Goal: Use online tool/utility: Utilize a website feature to perform a specific function

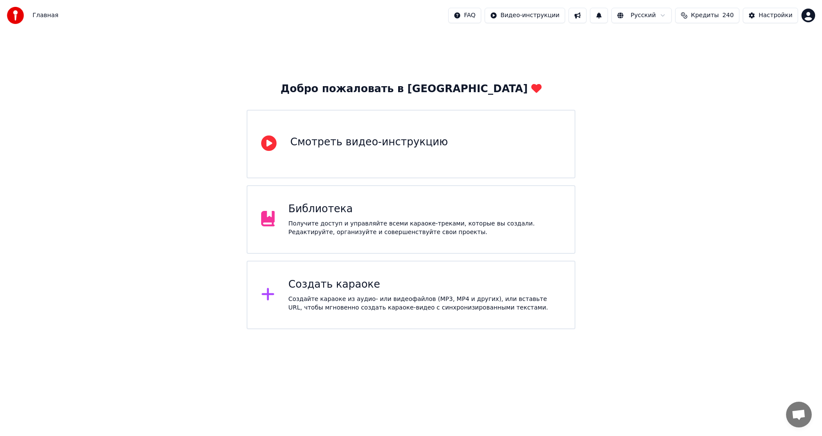
click at [314, 219] on div "Получите доступ и управляйте всеми караоке-треками, которые вы создали. Редакти…" at bounding box center [425, 227] width 273 height 17
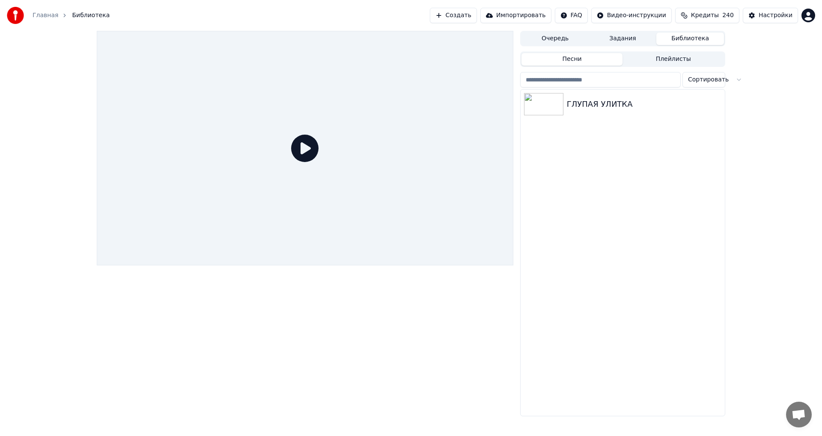
click at [548, 42] on button "Очередь" at bounding box center [556, 39] width 68 height 12
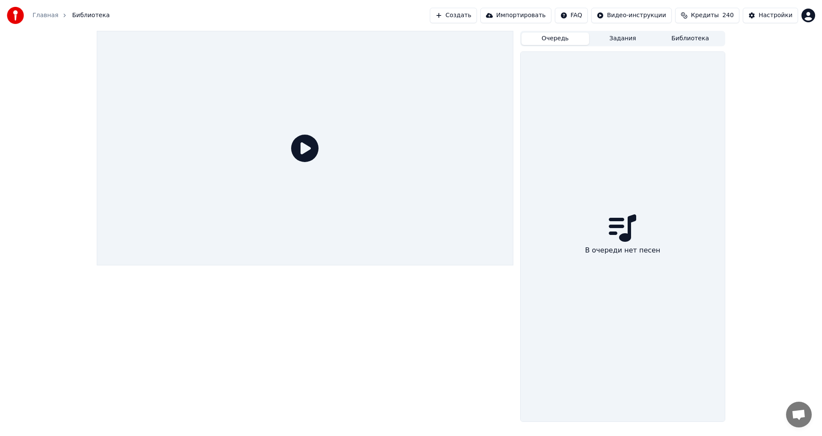
click at [622, 38] on button "Задания" at bounding box center [623, 39] width 68 height 12
click at [680, 39] on button "Библиотека" at bounding box center [691, 39] width 68 height 12
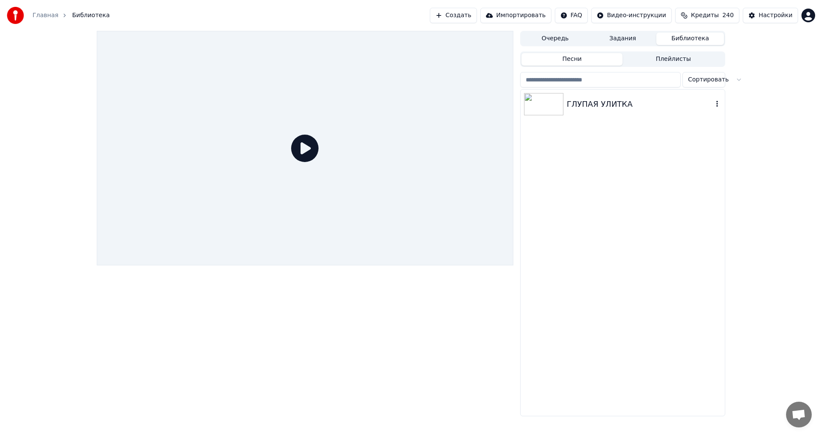
click at [584, 104] on div "ГЛУПАЯ УЛИТКА" at bounding box center [640, 104] width 146 height 12
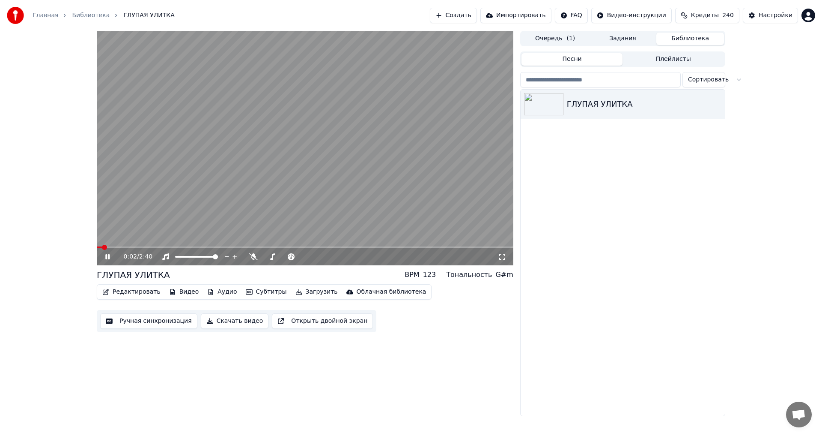
click at [109, 257] on icon at bounding box center [107, 256] width 4 height 5
click at [147, 320] on button "Ручная синхронизация" at bounding box center [148, 320] width 97 height 15
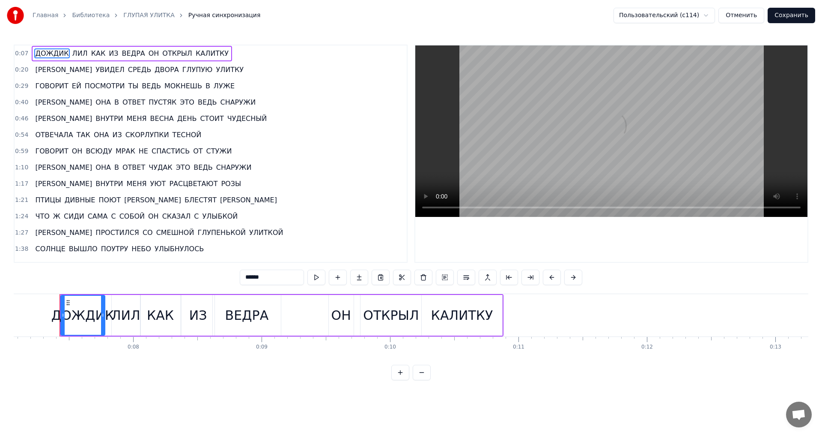
scroll to position [0, 911]
